Goal: Task Accomplishment & Management: Complete application form

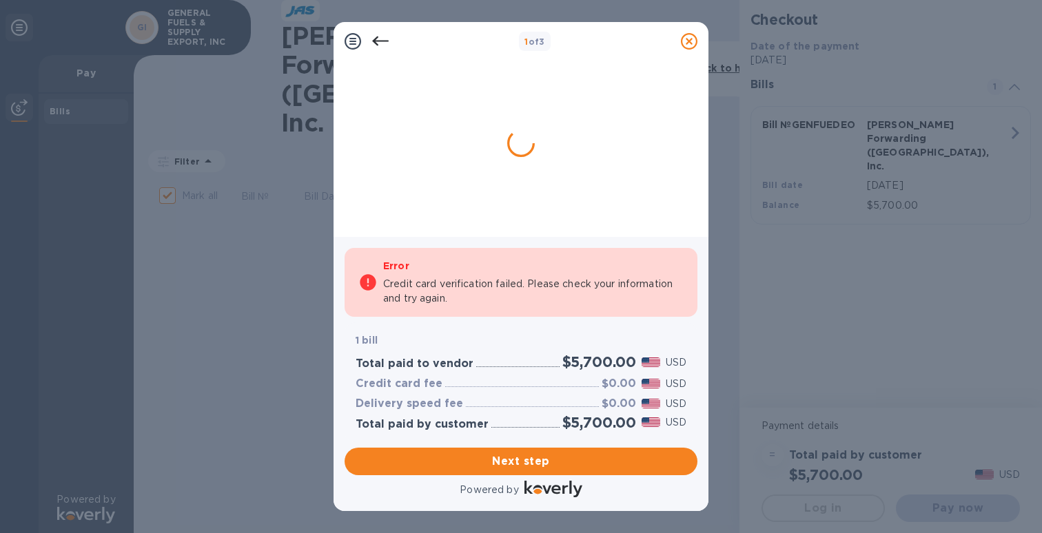
checkbox input "false"
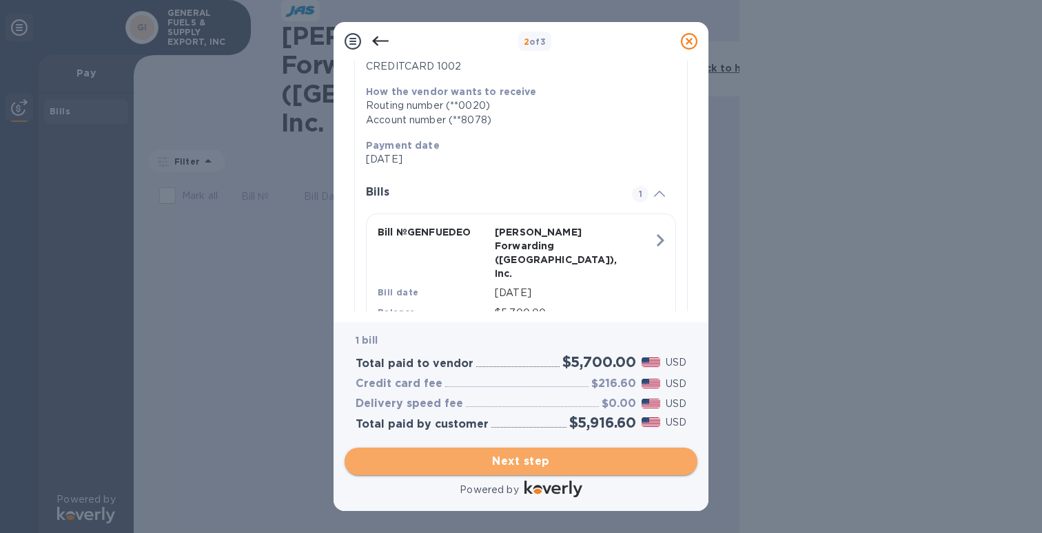
click at [615, 462] on span "Next step" at bounding box center [521, 461] width 331 height 17
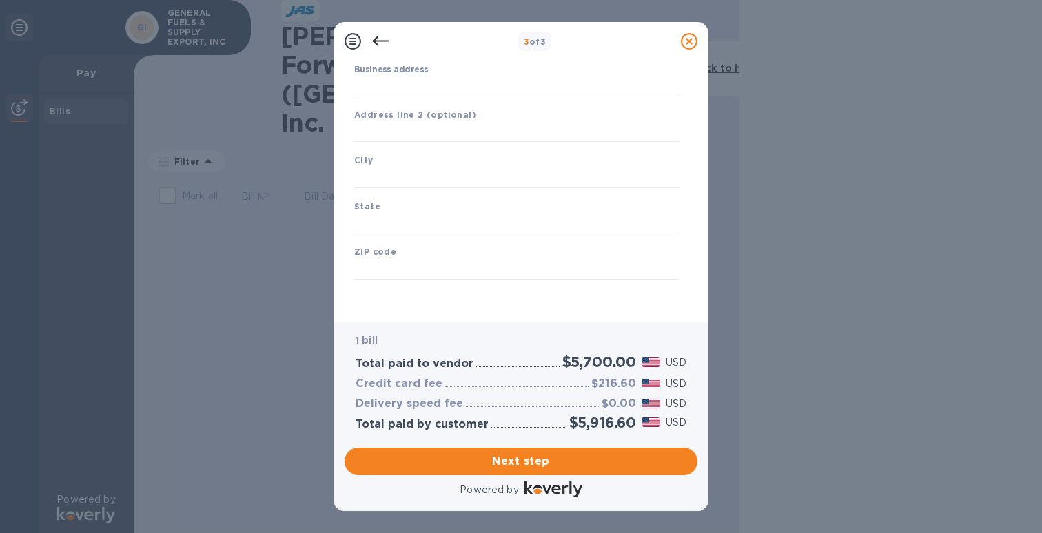
scroll to position [136, 0]
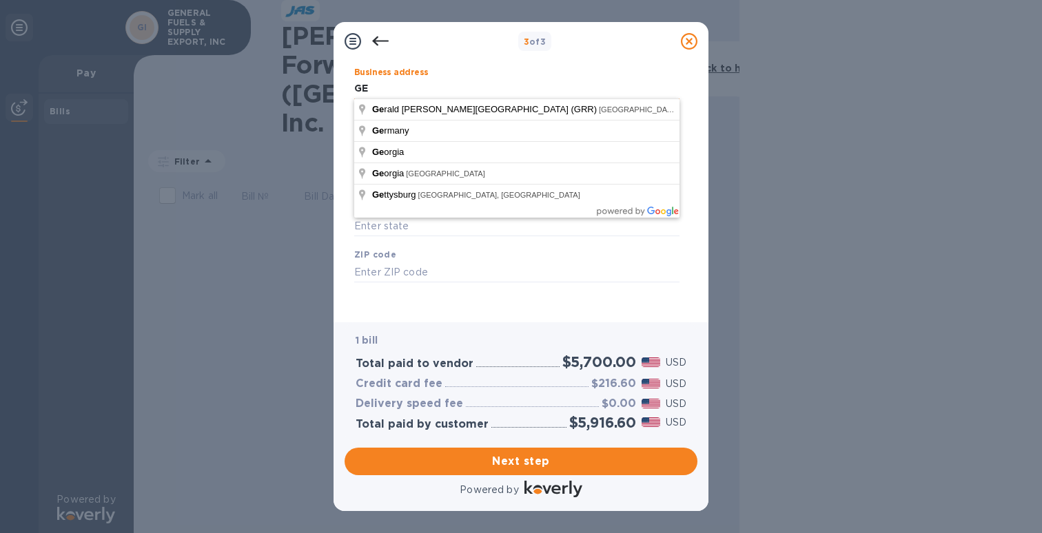
type input "G"
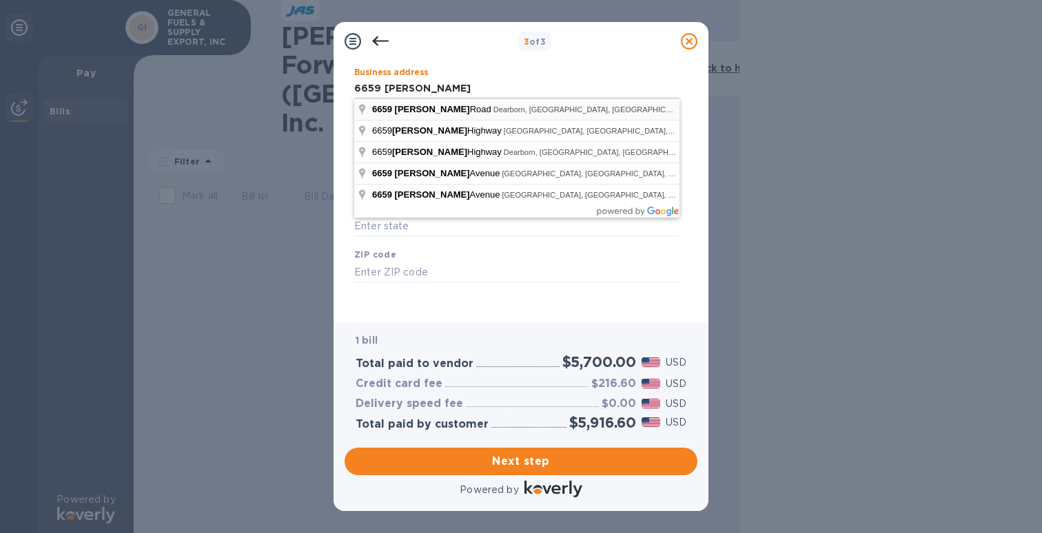
type input "[STREET_ADDRESS][PERSON_NAME]"
type input "Dearborn"
type input "MI"
type input "48126"
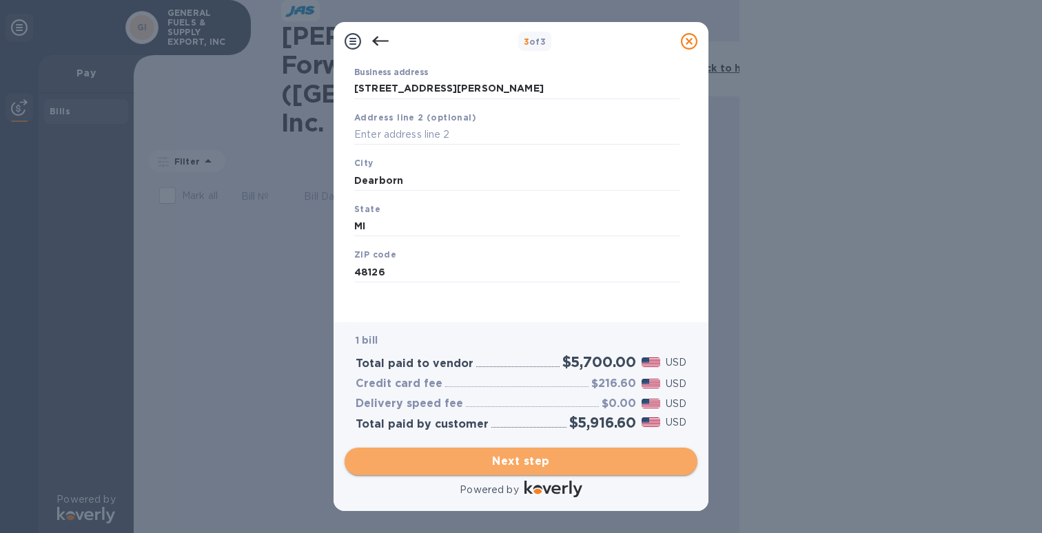
click at [526, 463] on span "Next step" at bounding box center [521, 461] width 331 height 17
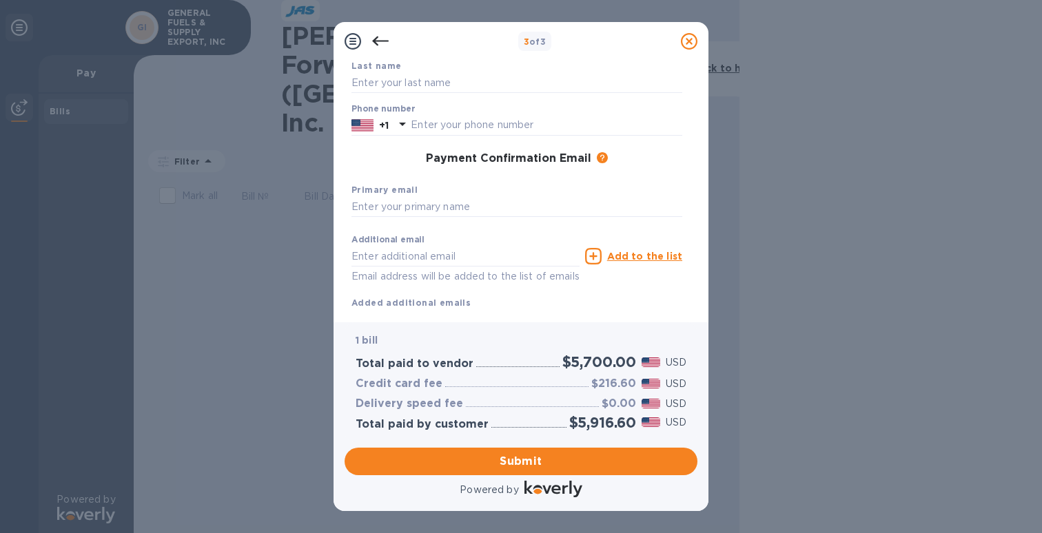
click at [517, 141] on div "First name Last name Phone number +1 Payment Confirmation Email The added email…" at bounding box center [517, 161] width 342 height 309
type input "313725550"
type input "[EMAIL_ADDRESS][DOMAIN_NAME]"
click at [505, 223] on div "Additional email Email address will be added to the list of emails Add to the l…" at bounding box center [517, 269] width 342 height 93
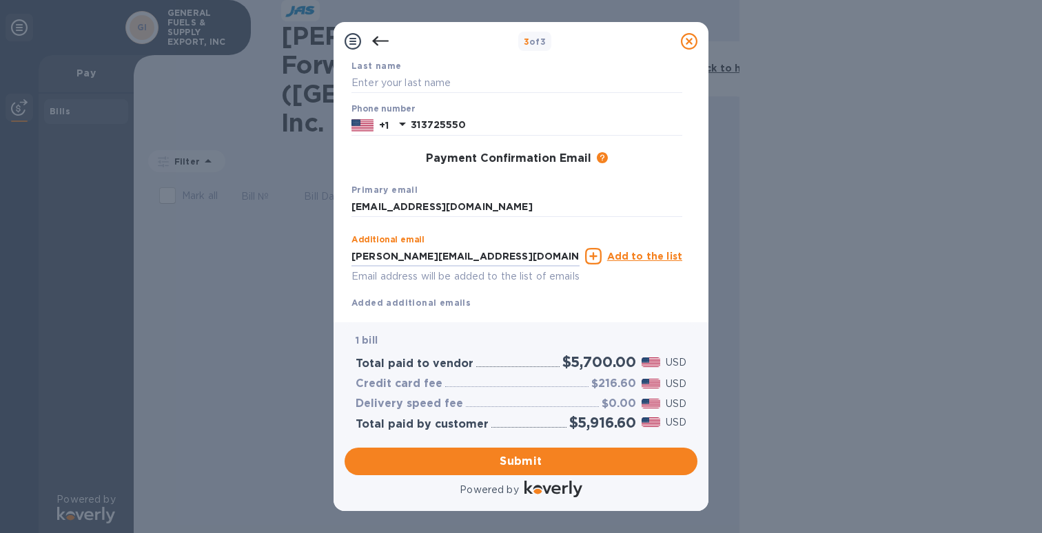
scroll to position [0, 0]
type input "[PERSON_NAME][EMAIL_ADDRESS][DOMAIN_NAME]"
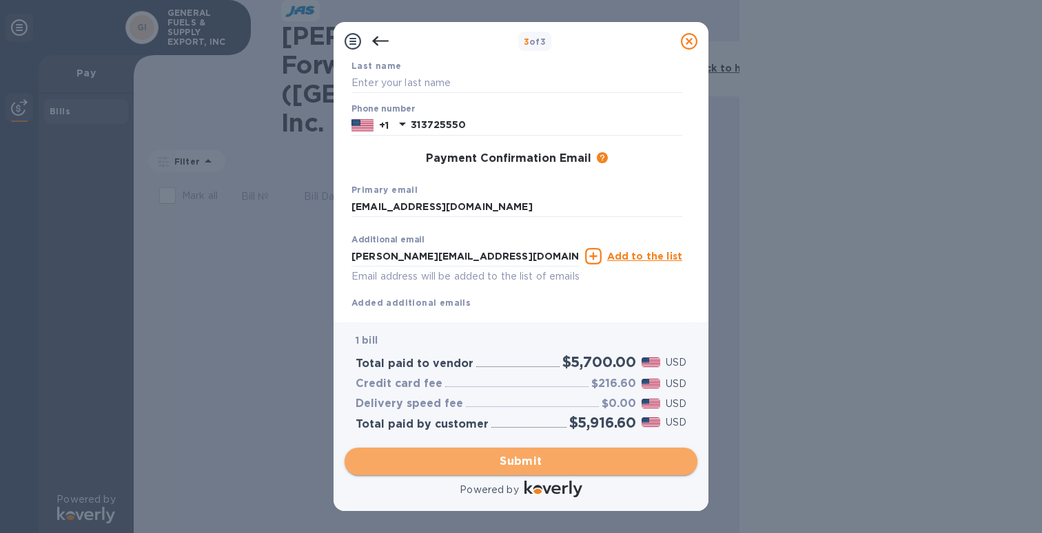
click at [598, 458] on span "Submit" at bounding box center [521, 461] width 331 height 17
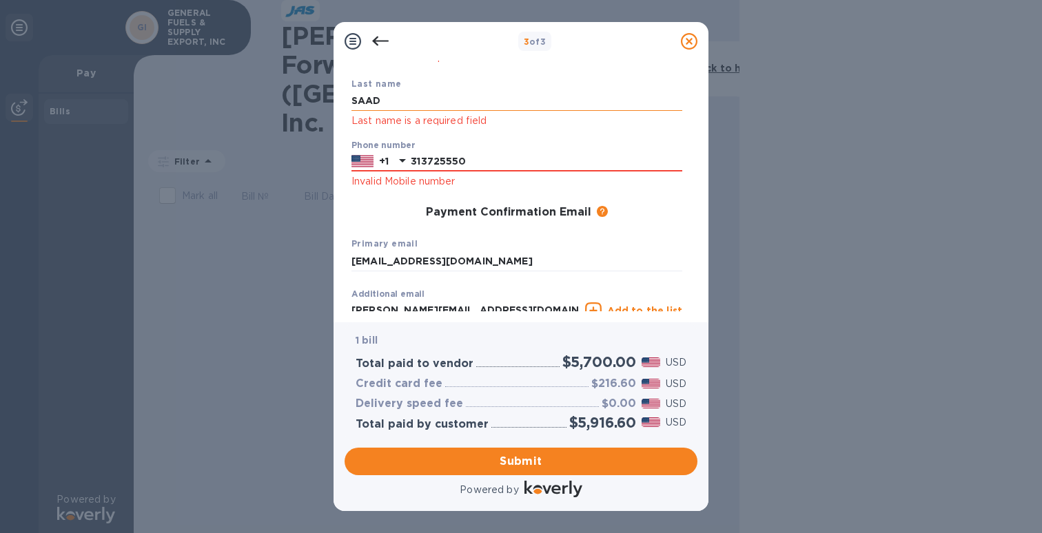
scroll to position [12, 0]
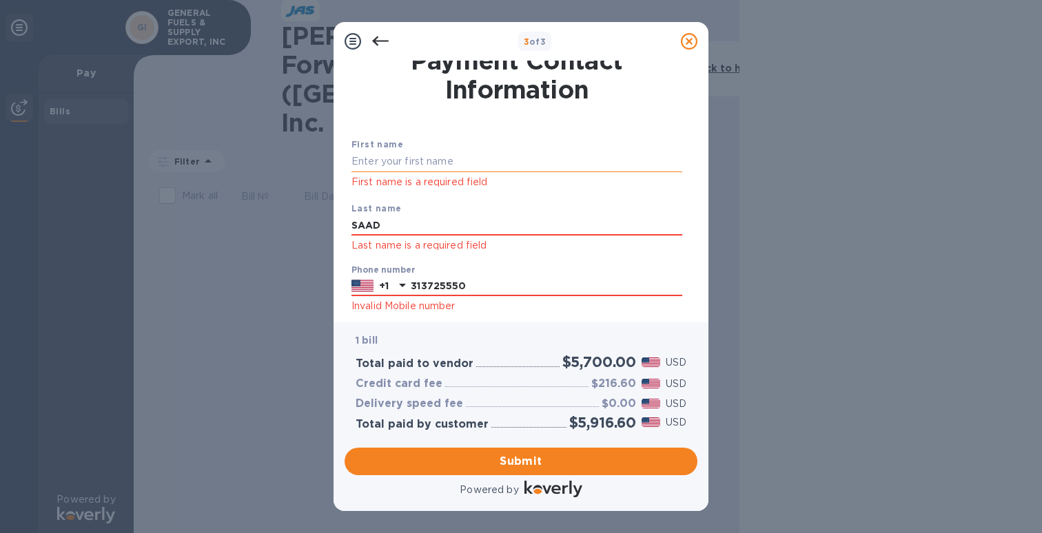
type input "SAAD"
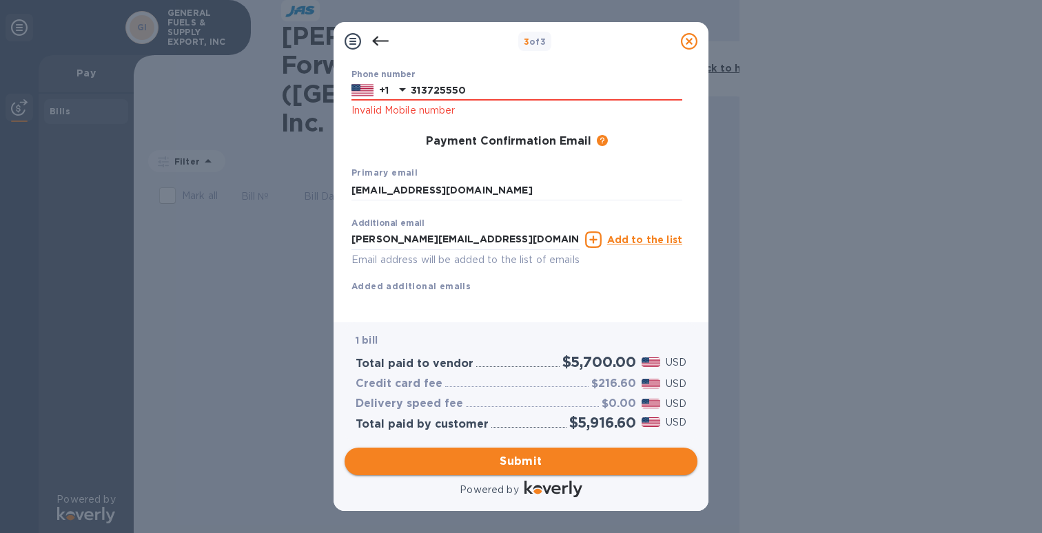
type input "ALI"
click at [612, 458] on span "Submit" at bounding box center [521, 461] width 331 height 17
click at [465, 88] on input "313725550" at bounding box center [546, 90] width 271 height 21
click at [418, 90] on input "313725550" at bounding box center [546, 90] width 271 height 21
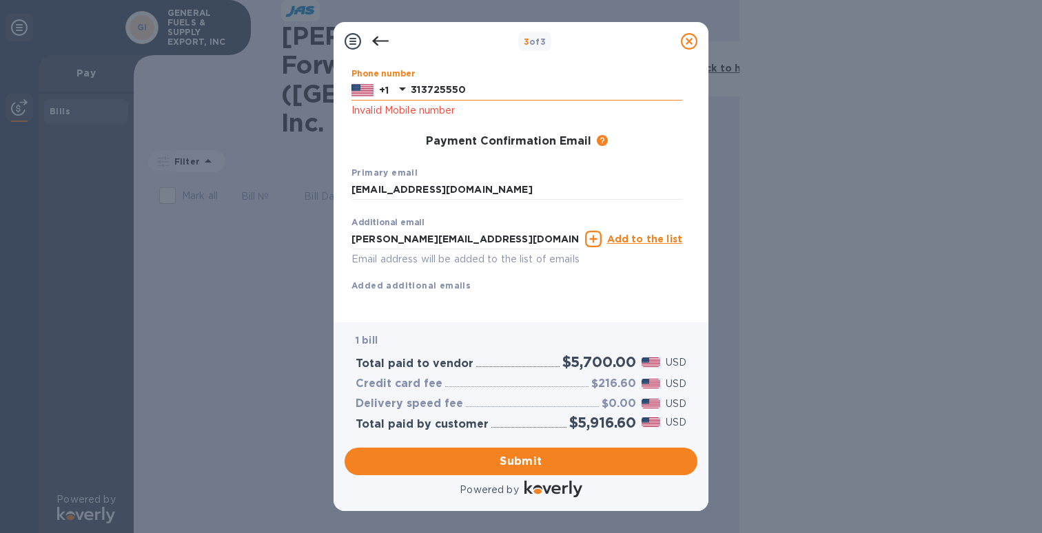
click at [406, 88] on icon at bounding box center [402, 89] width 17 height 17
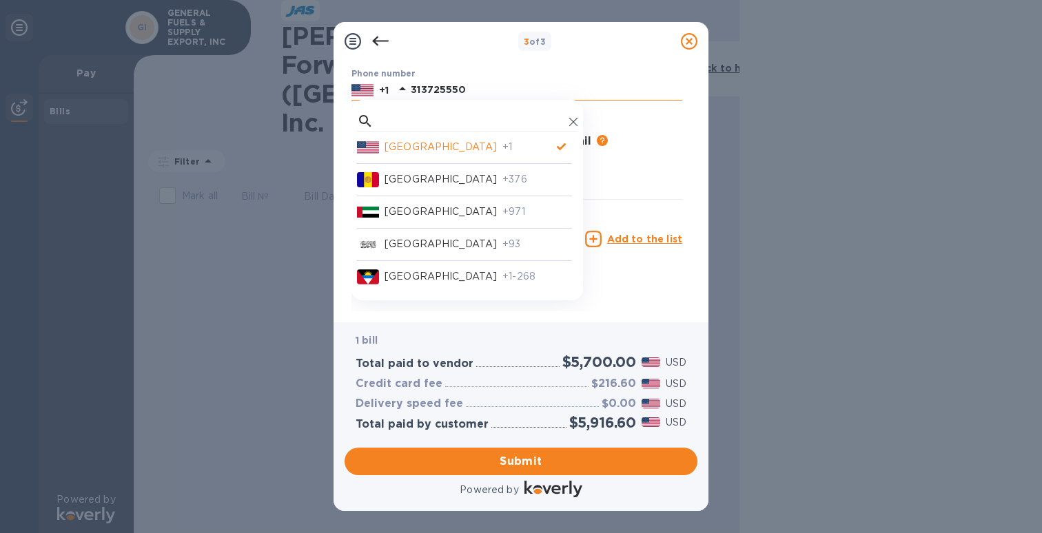
click at [461, 86] on input "313725550" at bounding box center [546, 90] width 271 height 21
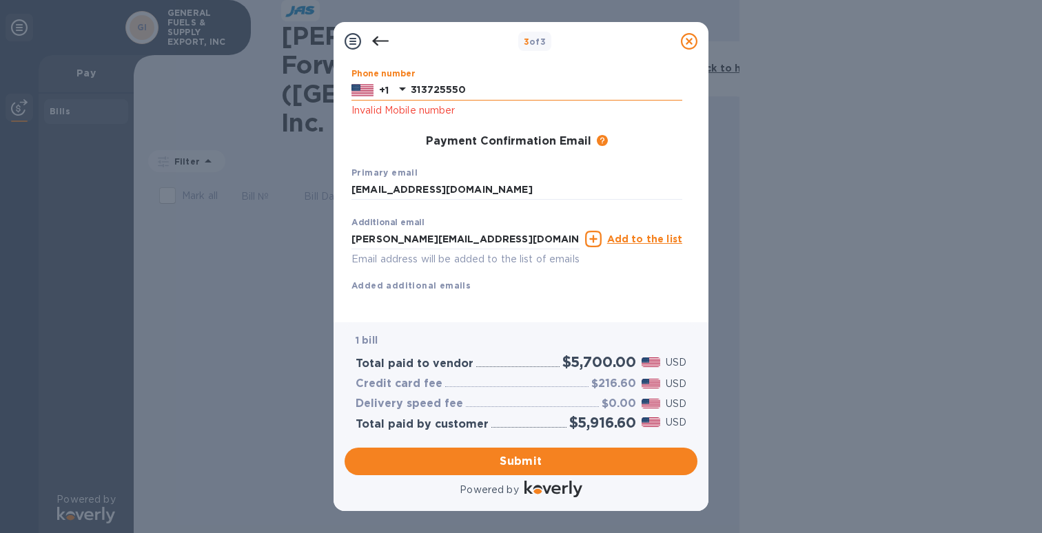
click at [478, 91] on input "313725550" at bounding box center [546, 90] width 271 height 21
click at [435, 88] on input "313725550" at bounding box center [546, 90] width 271 height 21
type input "3137225550"
click button "Submit" at bounding box center [0, 0] width 0 height 0
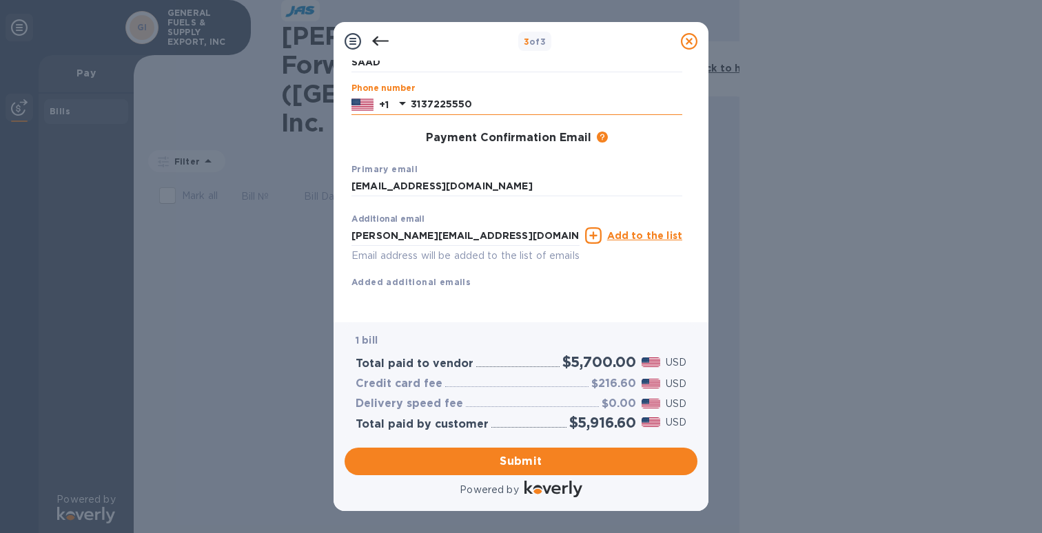
scroll to position [154, 0]
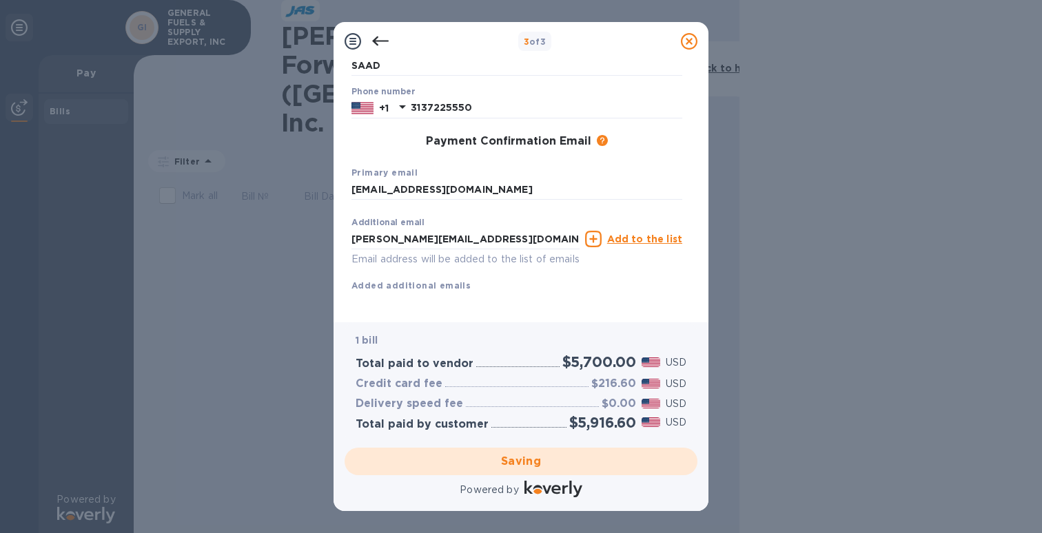
click at [551, 464] on div "Saving" at bounding box center [521, 461] width 364 height 39
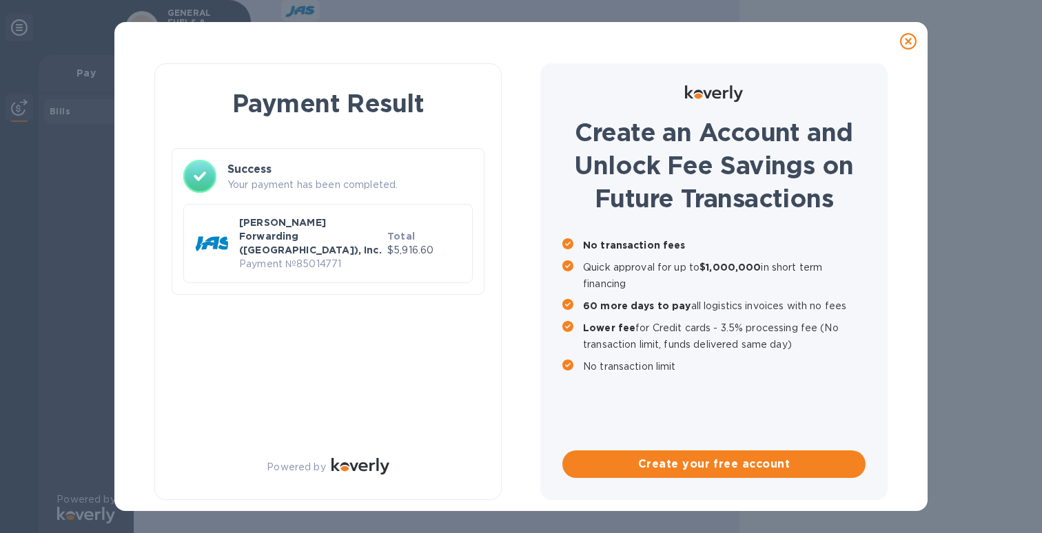
scroll to position [0, 0]
drag, startPoint x: 440, startPoint y: 237, endPoint x: 398, endPoint y: 232, distance: 42.3
click at [398, 243] on p "$5,916.60" at bounding box center [424, 250] width 74 height 14
